Goal: Information Seeking & Learning: Understand process/instructions

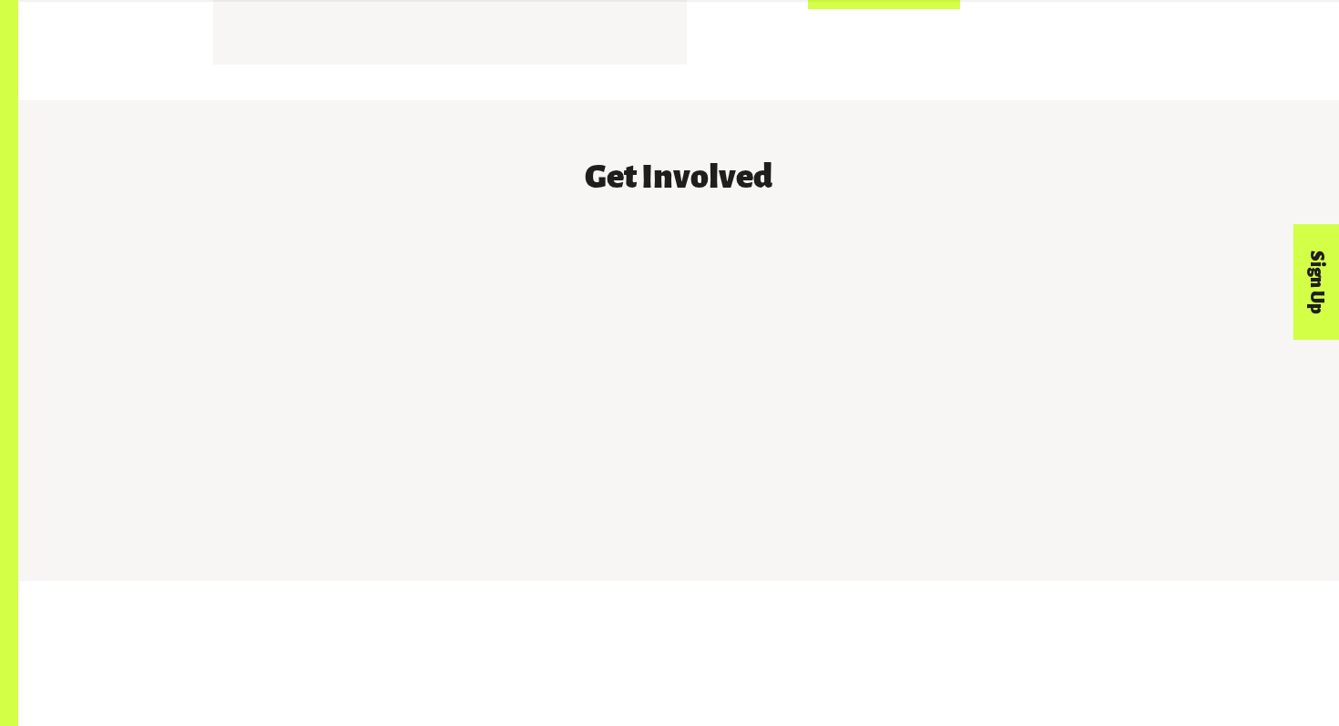
scroll to position [1634, 0]
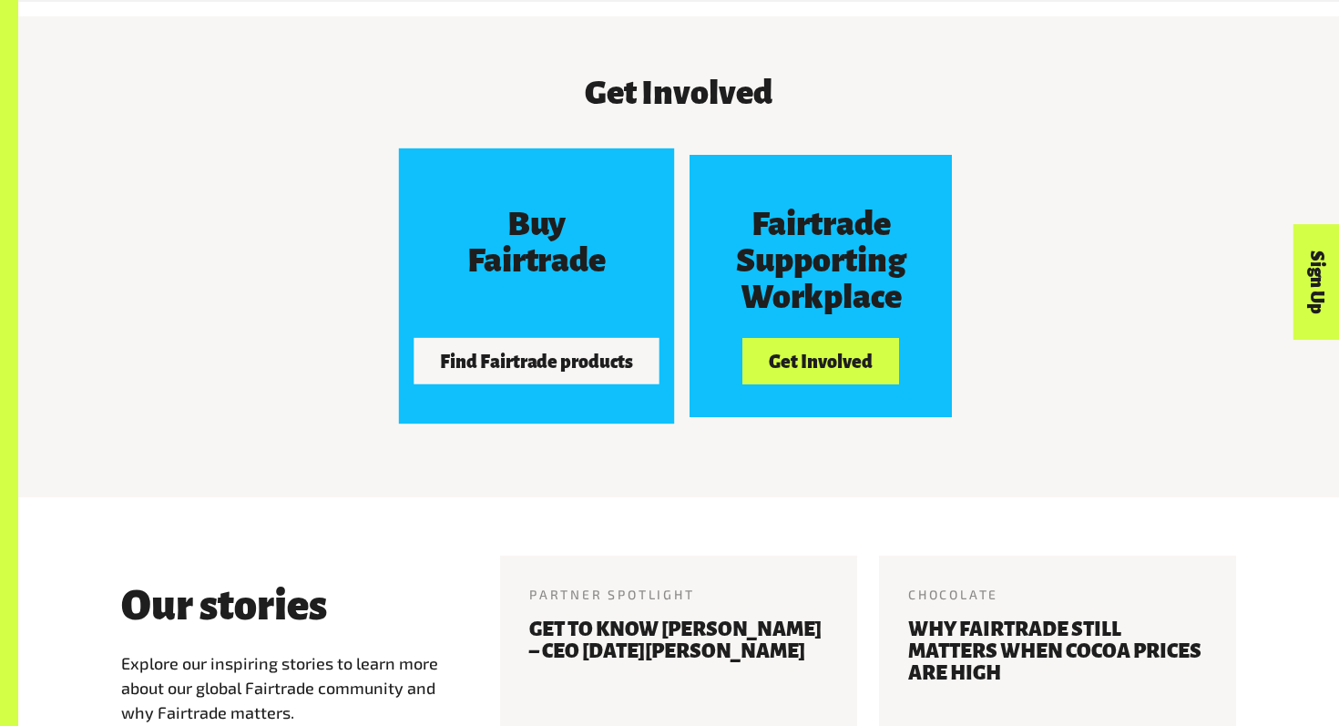
click at [569, 355] on button "Find Fairtrade products" at bounding box center [537, 361] width 246 height 46
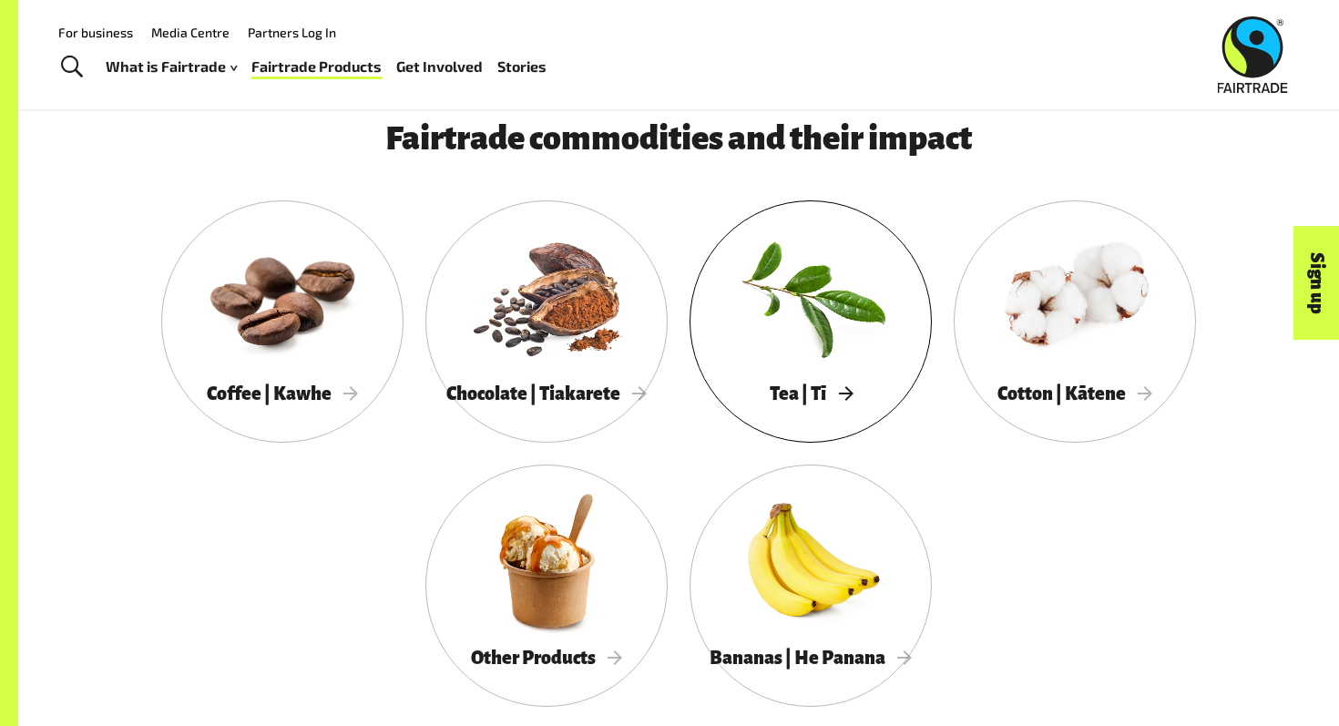
scroll to position [899, 0]
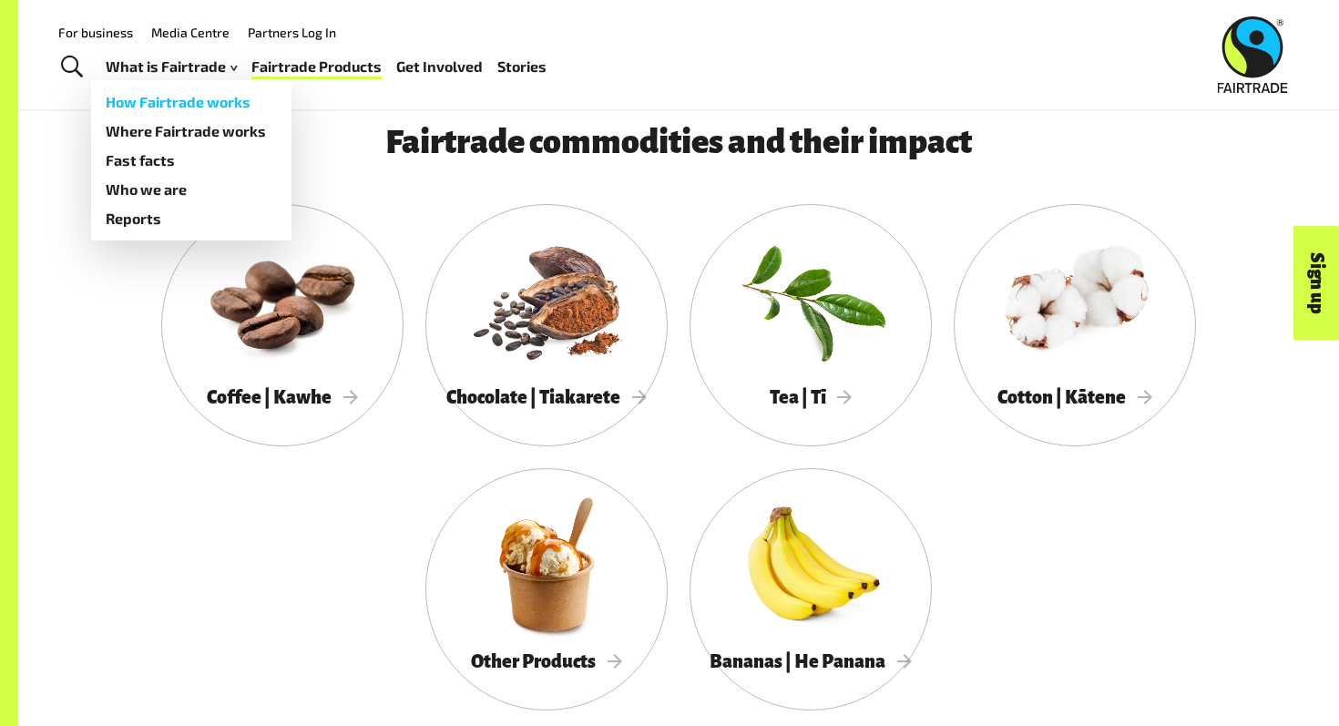
click at [182, 107] on link "How Fairtrade works" at bounding box center [191, 101] width 200 height 29
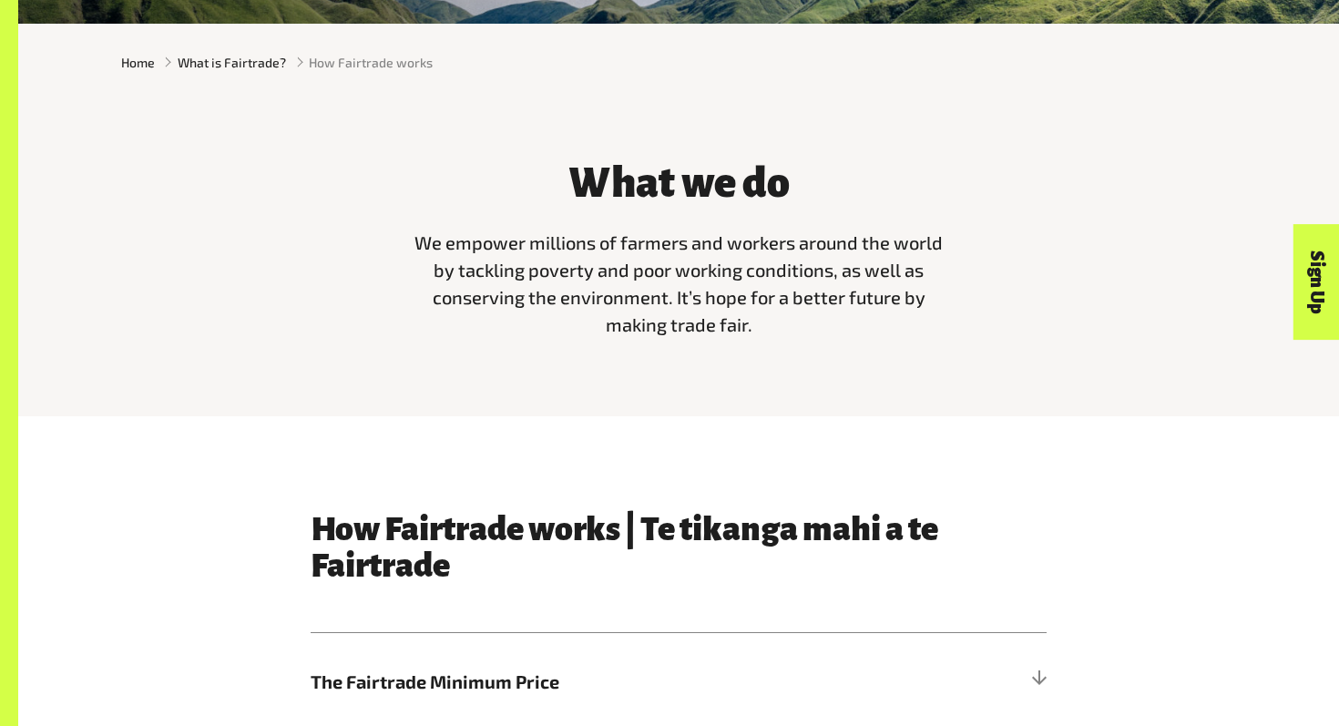
scroll to position [515, 0]
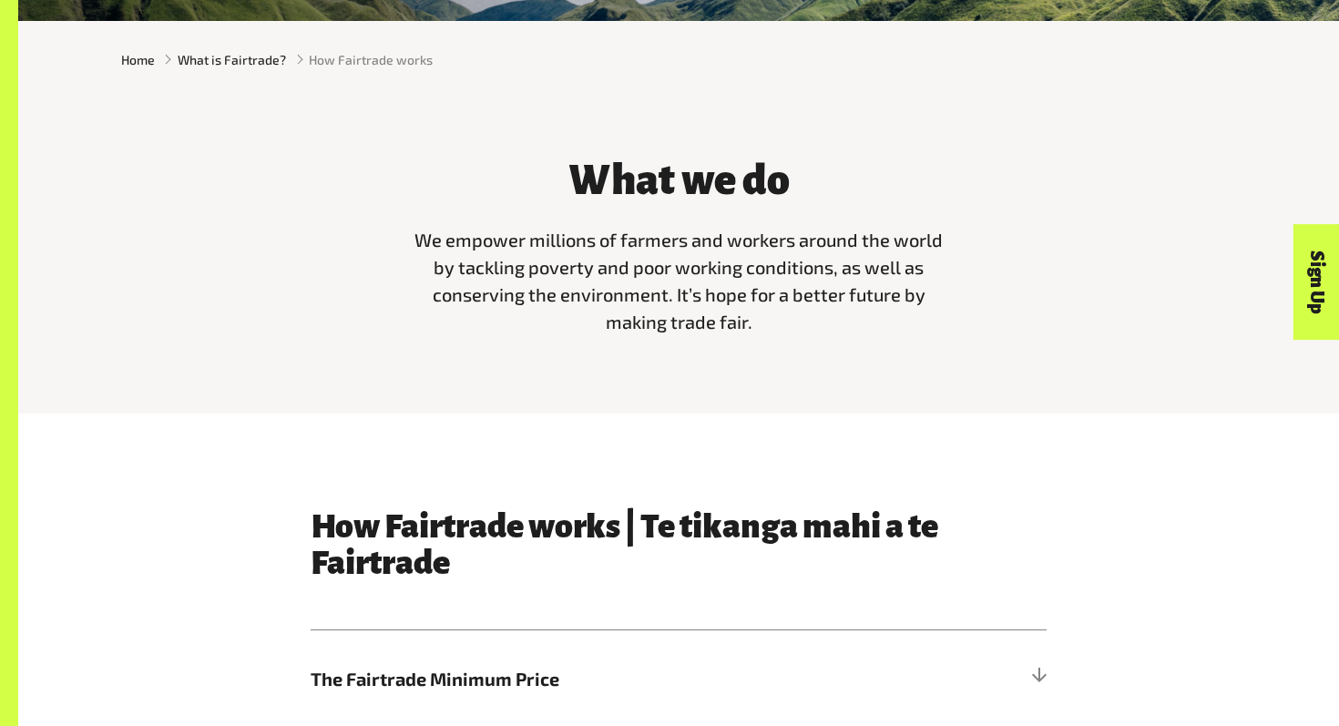
drag, startPoint x: 449, startPoint y: 242, endPoint x: 815, endPoint y: 375, distance: 389.6
click at [815, 363] on div "What we do We empower millions of farmers and workers around the world by tackl…" at bounding box center [678, 255] width 1321 height 315
click at [736, 324] on span "We empower millions of farmers and workers around the world by tackling poverty…" at bounding box center [678, 281] width 528 height 104
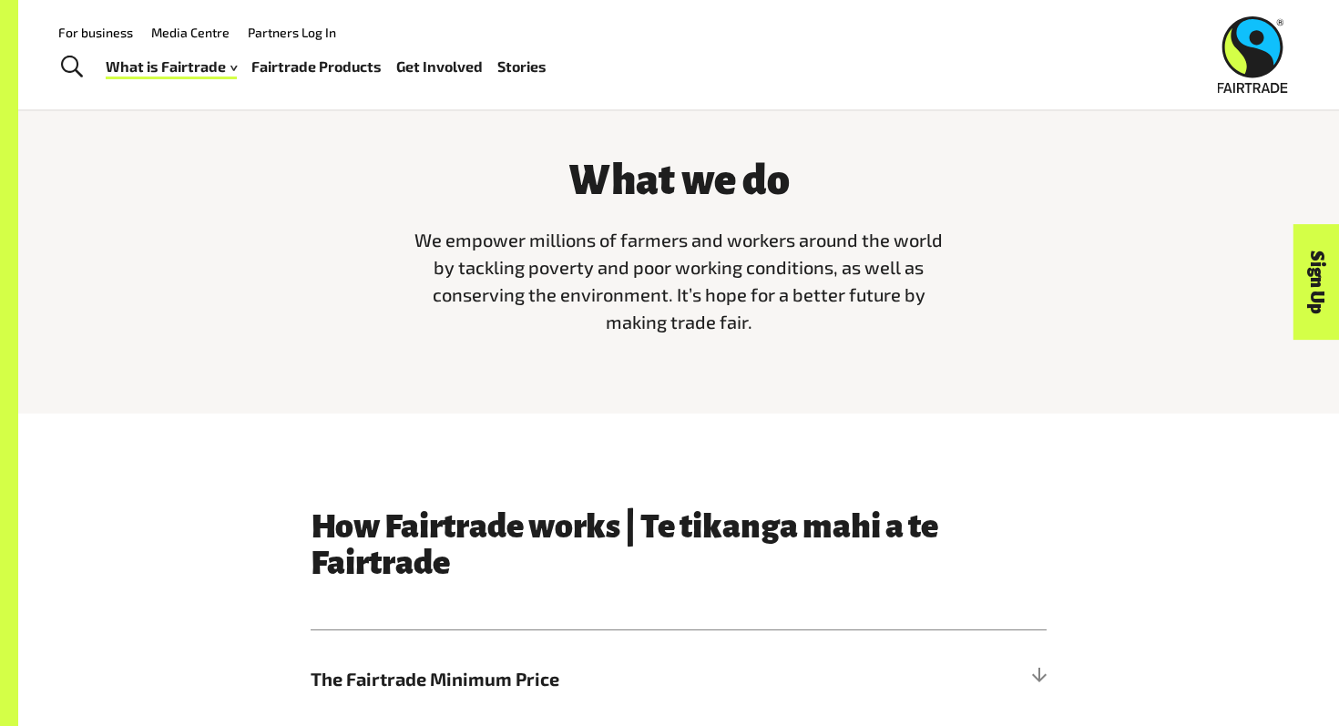
drag, startPoint x: 768, startPoint y: 321, endPoint x: 619, endPoint y: 300, distance: 150.9
click at [619, 300] on p "We empower millions of farmers and workers around the world by tackling poverty…" at bounding box center [678, 280] width 547 height 109
click at [663, 300] on span "We empower millions of farmers and workers around the world by tackling poverty…" at bounding box center [678, 281] width 528 height 104
drag, startPoint x: 670, startPoint y: 300, endPoint x: 852, endPoint y: 272, distance: 183.3
click at [852, 272] on span "We empower millions of farmers and workers around the world by tackling poverty…" at bounding box center [678, 281] width 528 height 104
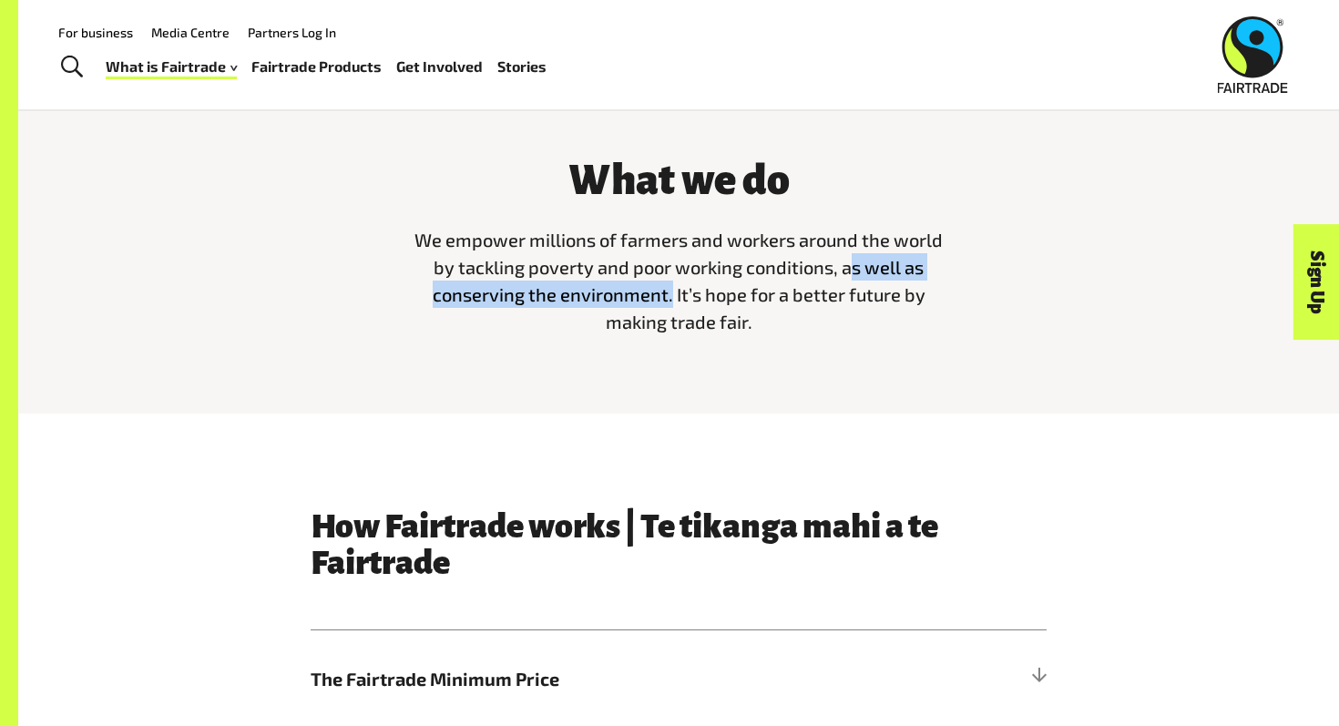
click at [852, 272] on span "We empower millions of farmers and workers around the world by tackling poverty…" at bounding box center [678, 281] width 528 height 104
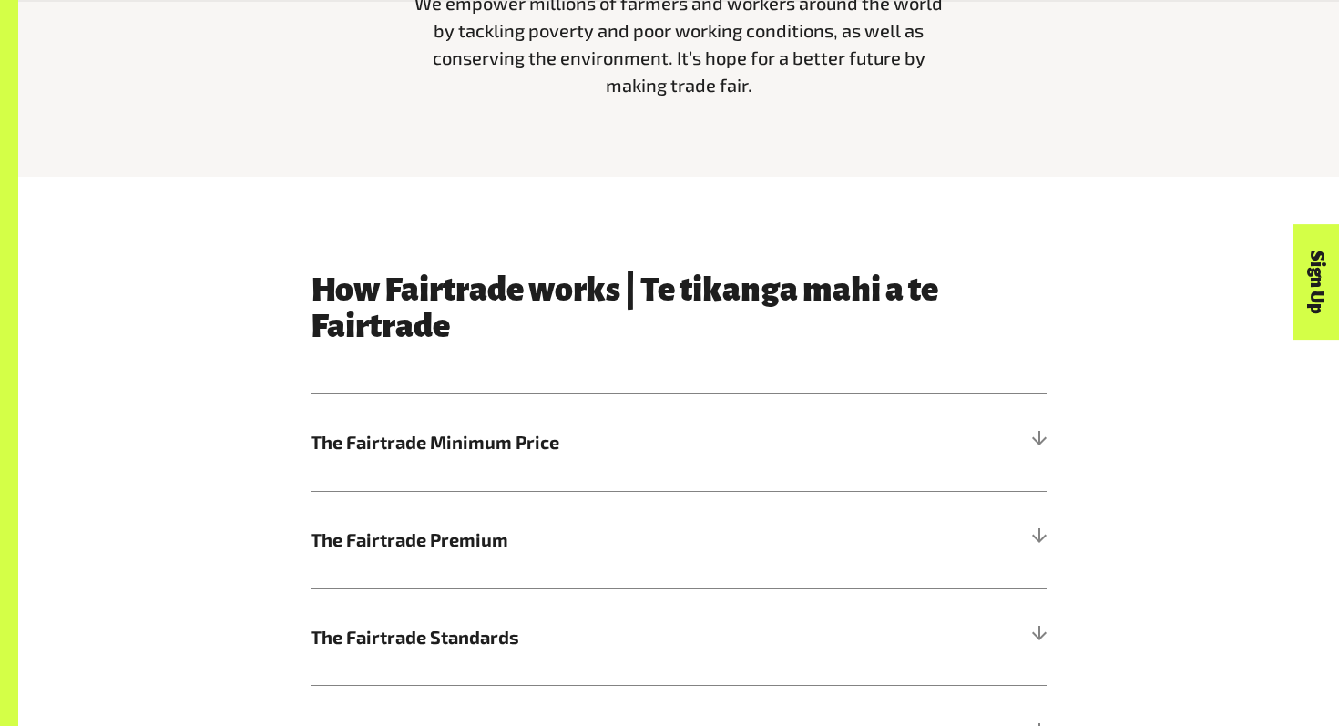
scroll to position [829, 0]
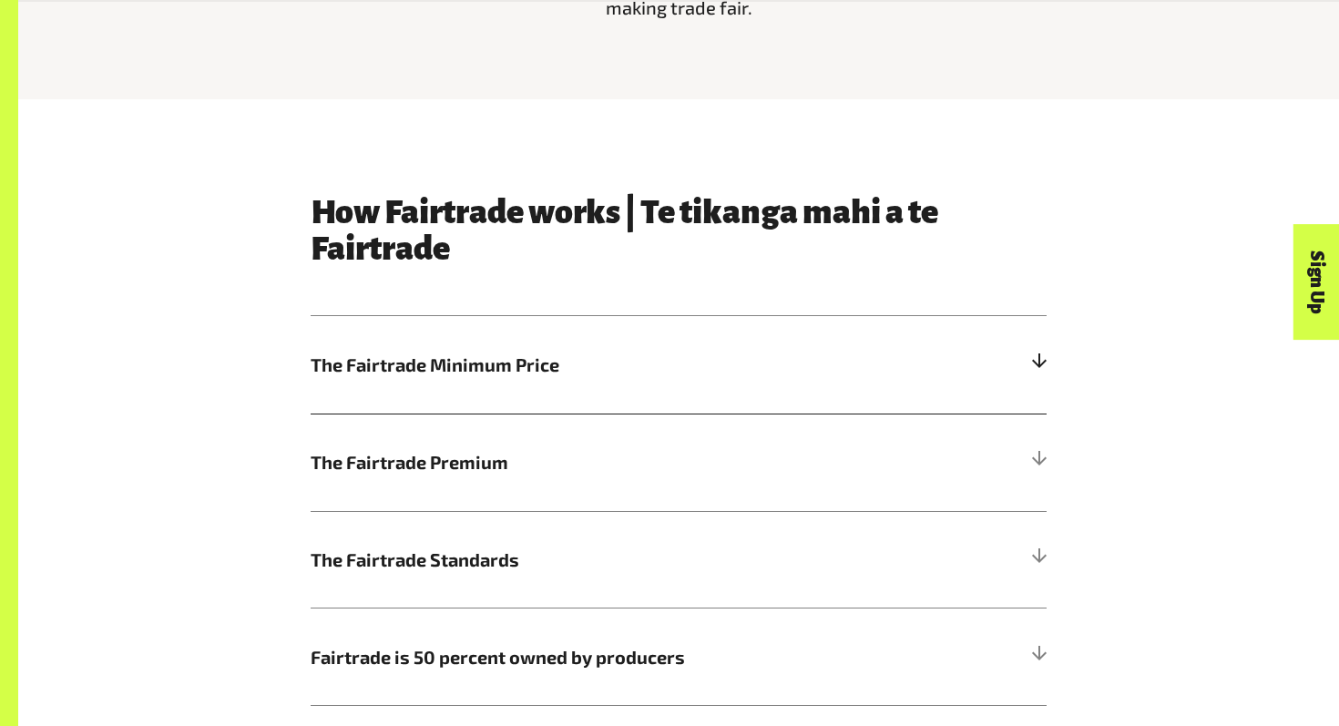
click at [824, 355] on span "The Fairtrade Minimum Price" at bounding box center [587, 364] width 552 height 27
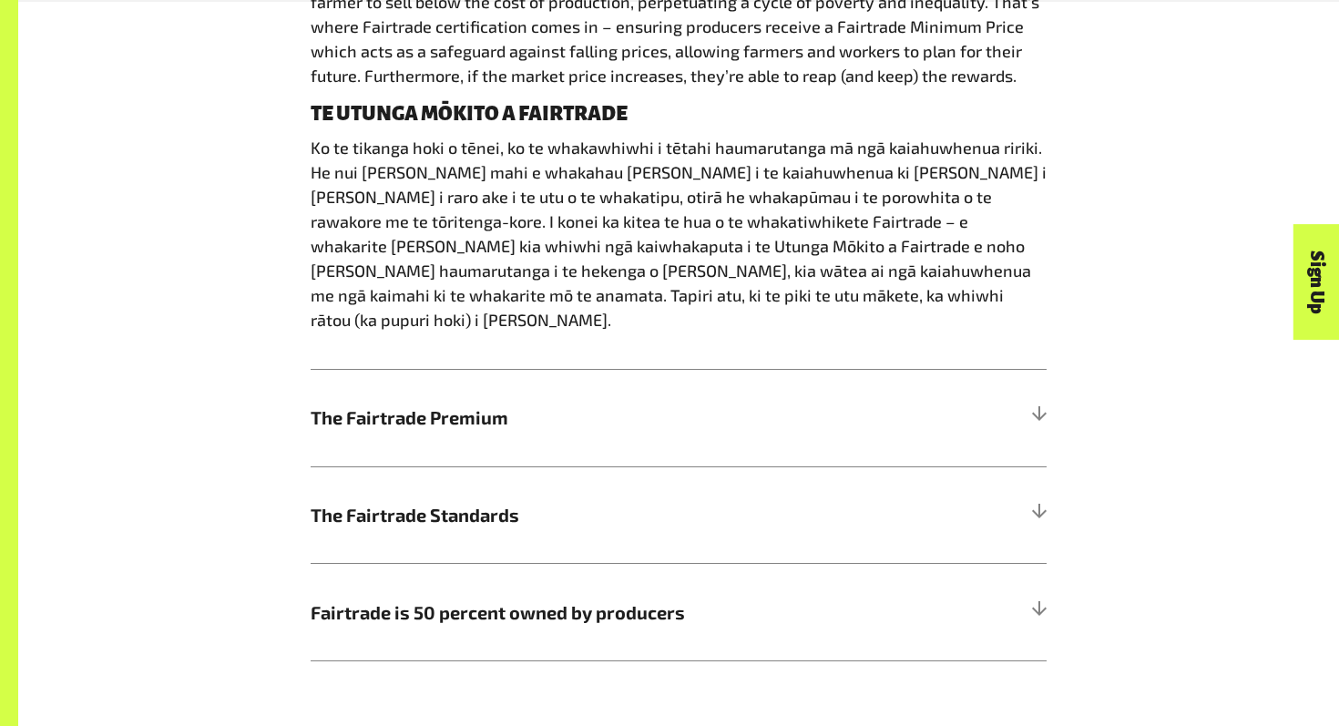
scroll to position [1284, 0]
